Goal: Transaction & Acquisition: Purchase product/service

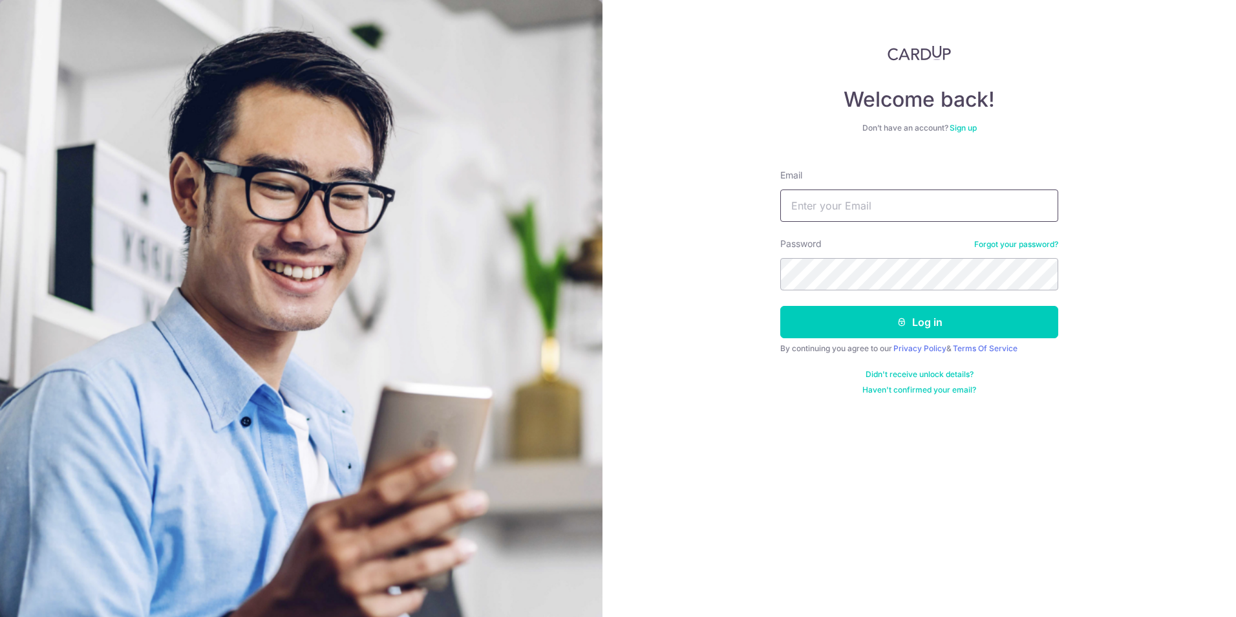
click at [851, 205] on input "Email" at bounding box center [919, 205] width 278 height 32
type input "[EMAIL_ADDRESS][DOMAIN_NAME]"
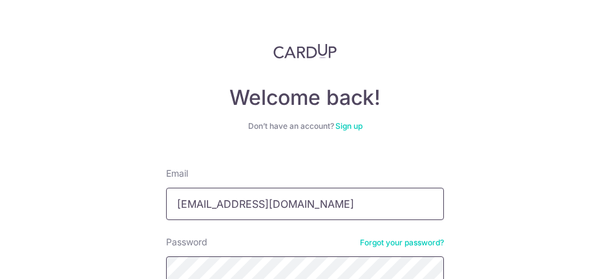
scroll to position [132, 0]
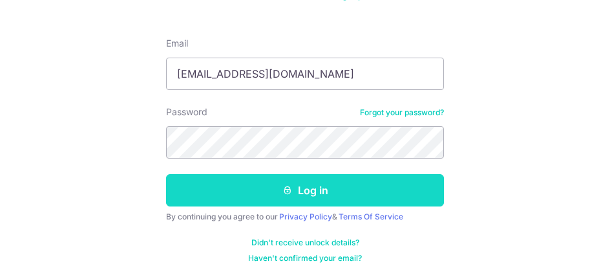
click at [301, 193] on button "Log in" at bounding box center [305, 190] width 278 height 32
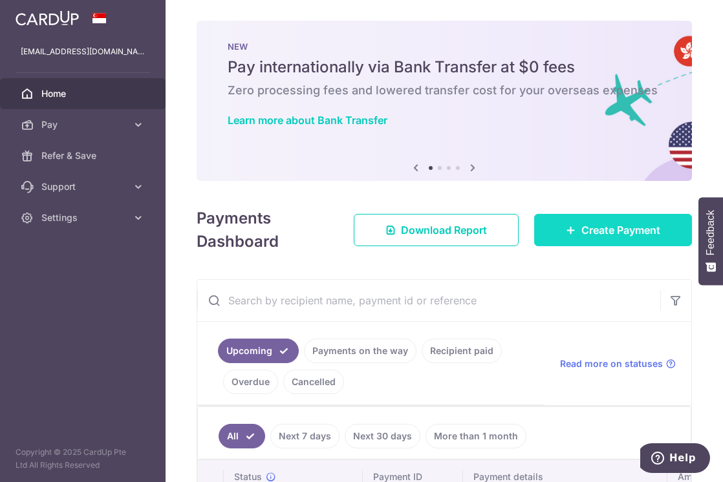
click at [609, 234] on span "Create Payment" at bounding box center [620, 230] width 79 height 16
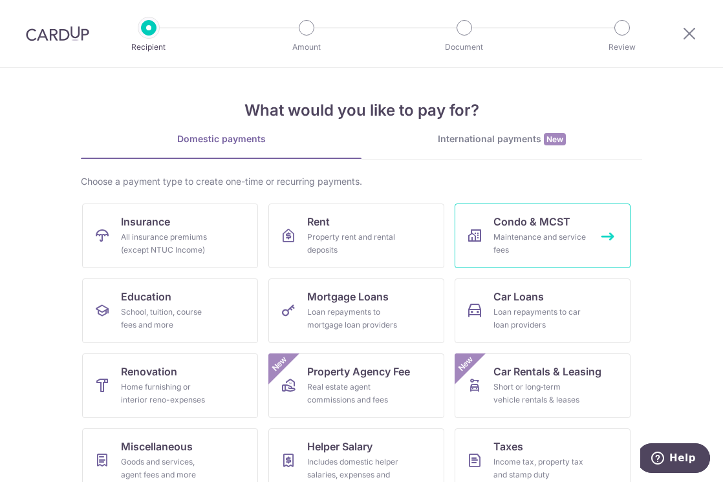
click at [521, 226] on span "Condo & MCST" at bounding box center [531, 222] width 77 height 16
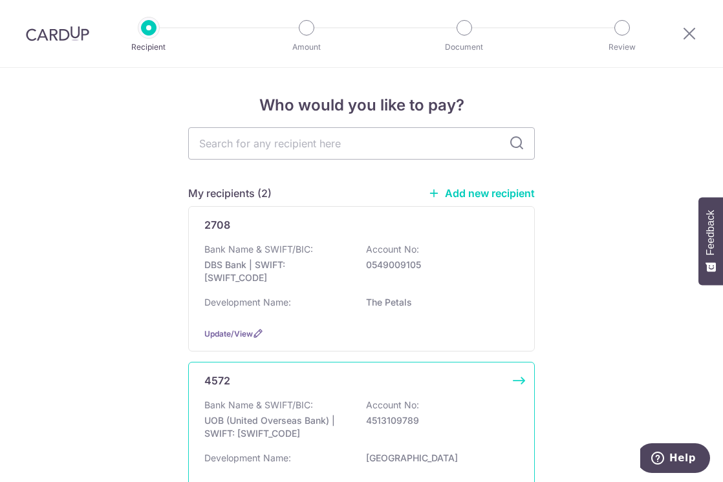
click at [241, 419] on p "UOB (United Overseas Bank) | SWIFT: UOVBSGSGXXX" at bounding box center [276, 427] width 145 height 26
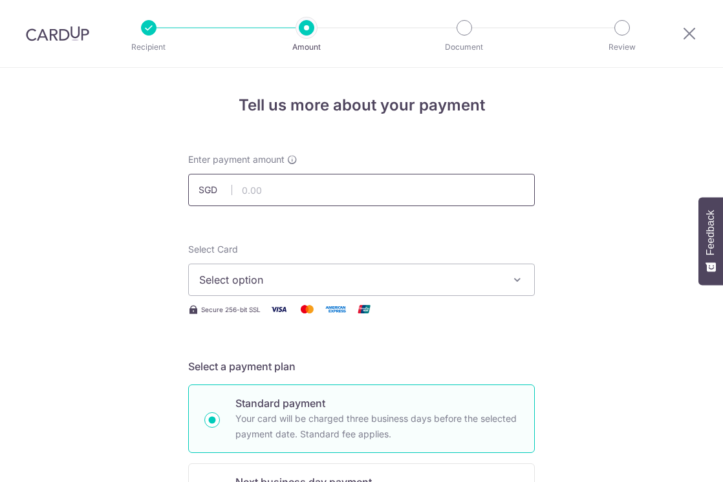
drag, startPoint x: 0, startPoint y: 0, endPoint x: 267, endPoint y: 195, distance: 330.7
click at [267, 195] on input "text" at bounding box center [361, 190] width 346 height 32
type input "882.90"
click at [251, 282] on span "Select option" at bounding box center [349, 280] width 301 height 16
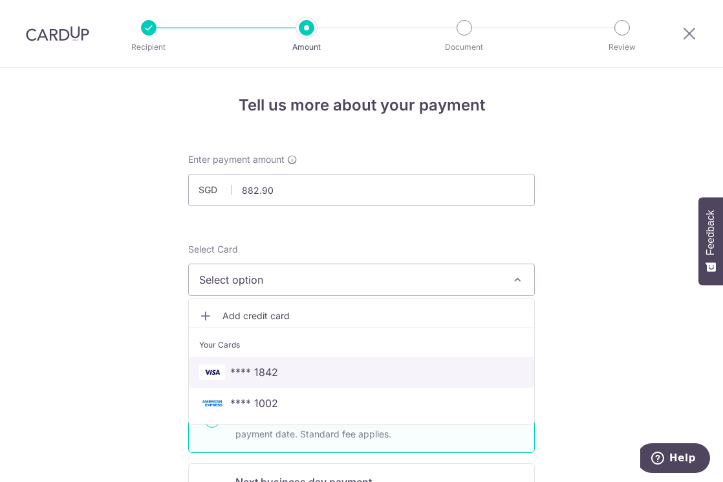
click at [257, 375] on span "**** 1842" at bounding box center [254, 373] width 48 height 16
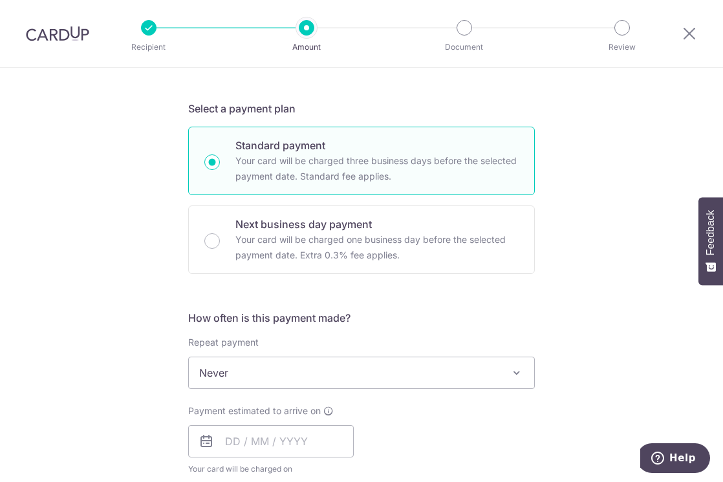
scroll to position [259, 0]
click at [290, 381] on span "Never" at bounding box center [361, 372] width 345 height 31
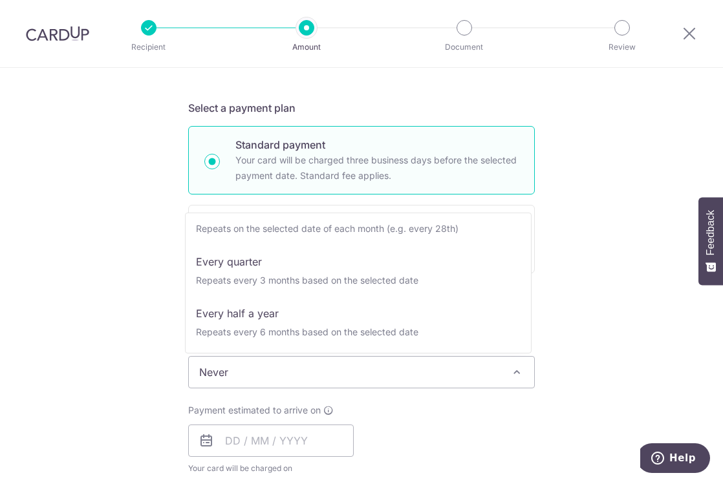
scroll to position [129, 0]
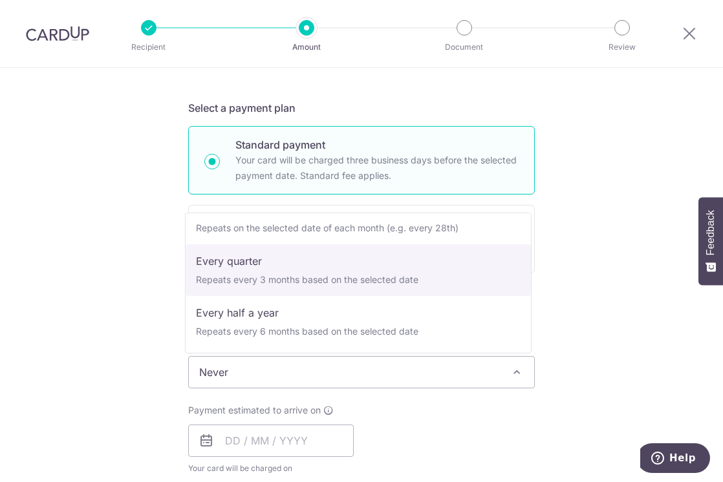
select select "4"
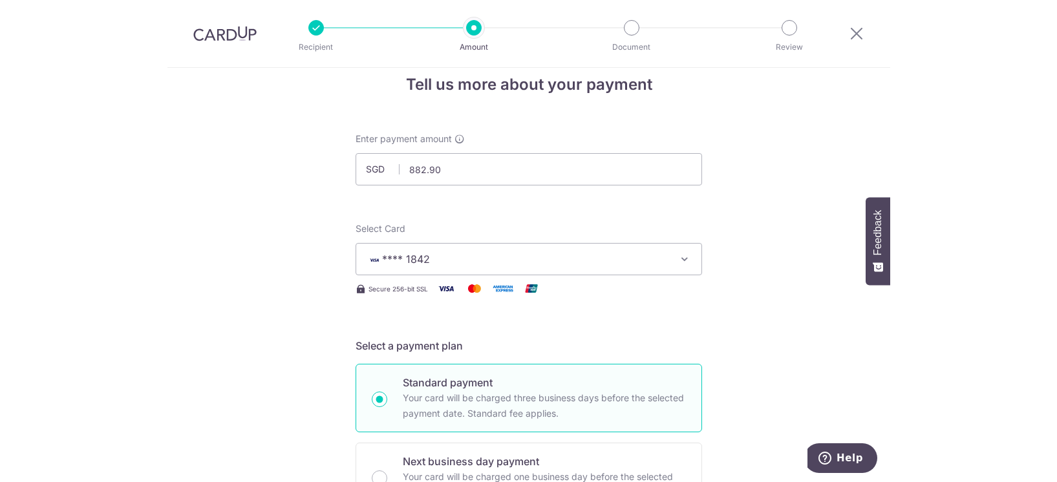
scroll to position [0, 0]
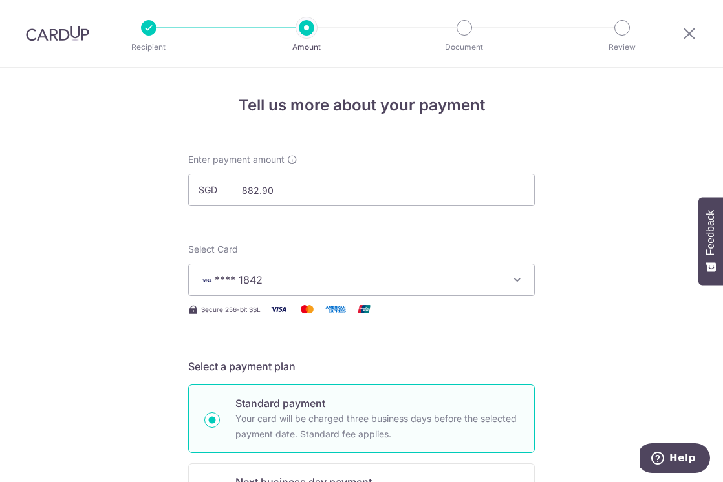
drag, startPoint x: 46, startPoint y: 39, endPoint x: 432, endPoint y: 74, distance: 387.4
click at [46, 39] on img at bounding box center [57, 34] width 63 height 16
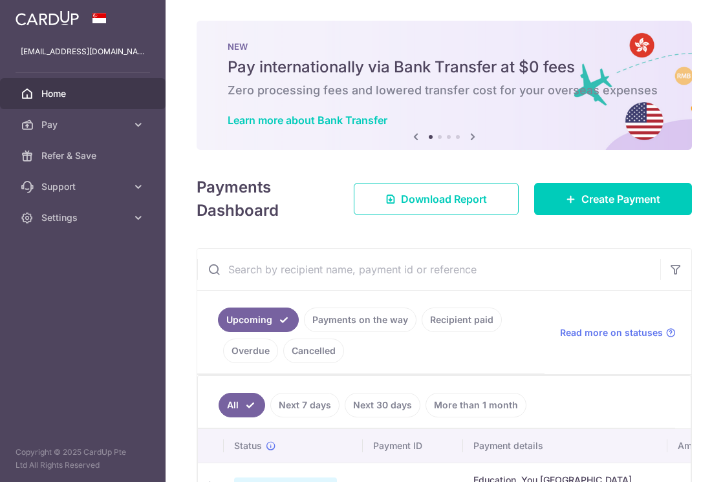
click at [344, 321] on link "Payments on the way" at bounding box center [360, 320] width 112 height 25
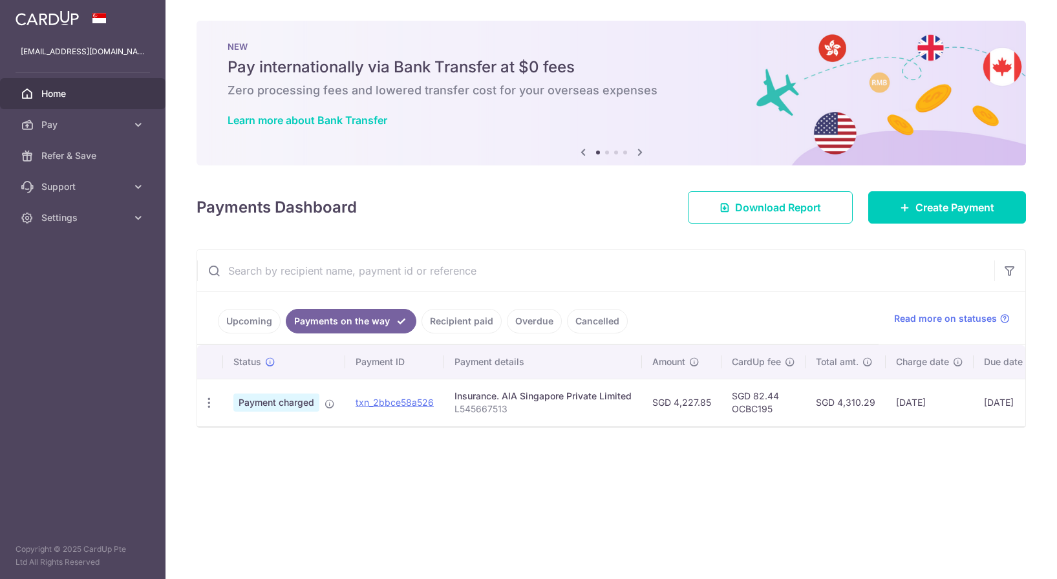
click at [233, 323] on link "Upcoming" at bounding box center [249, 321] width 63 height 25
